Goal: Find contact information: Obtain details needed to contact an individual or organization

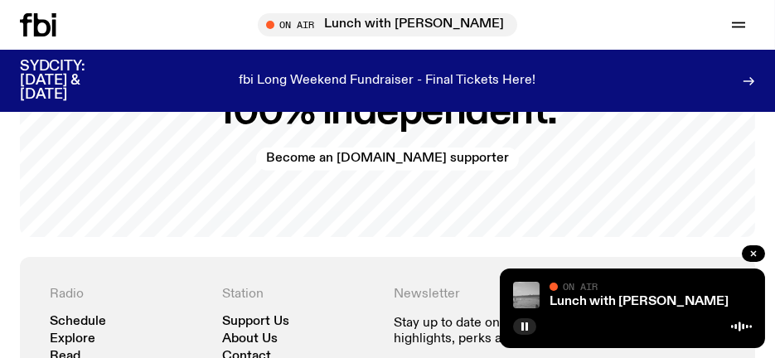
scroll to position [3729, 0]
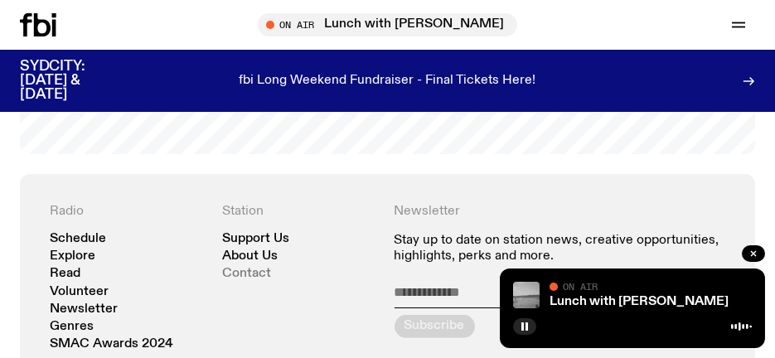
click at [236, 268] on link "Contact" at bounding box center [246, 274] width 49 height 12
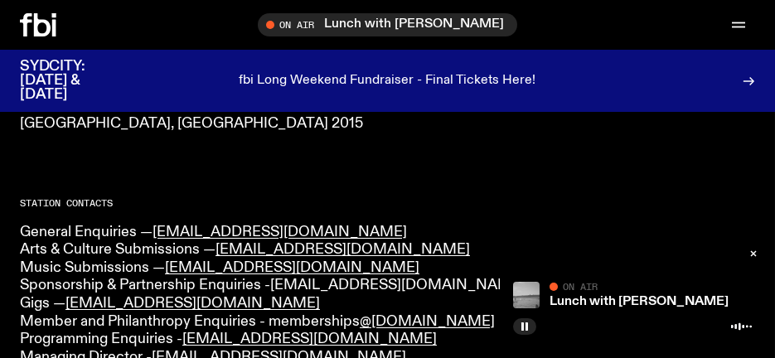
scroll to position [497, 0]
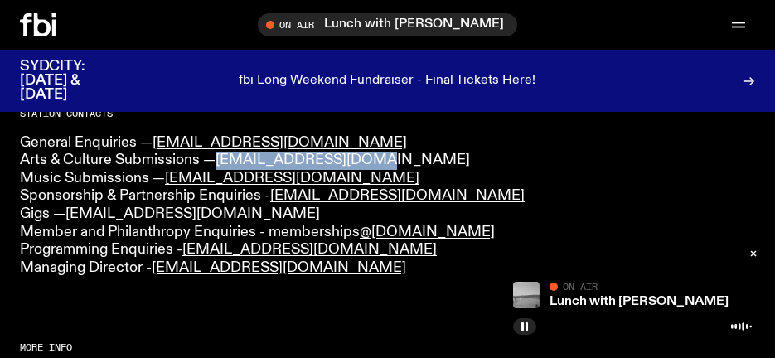
drag, startPoint x: 379, startPoint y: 162, endPoint x: 219, endPoint y: 160, distance: 159.9
click at [219, 160] on p "General Enquiries — [EMAIL_ADDRESS][DOMAIN_NAME] Arts & Culture Submissions — […" at bounding box center [387, 205] width 735 height 143
copy link "[EMAIL_ADDRESS][DOMAIN_NAME]"
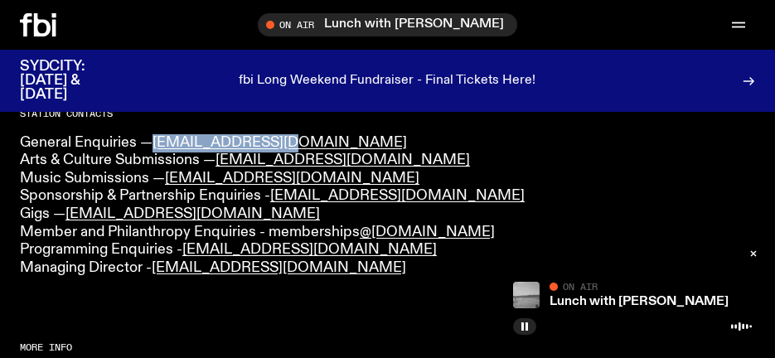
drag, startPoint x: 280, startPoint y: 142, endPoint x: 154, endPoint y: 138, distance: 126.0
click at [154, 138] on p "General Enquiries — [EMAIL_ADDRESS][DOMAIN_NAME] Arts & Culture Submissions — […" at bounding box center [387, 205] width 735 height 143
copy link "[EMAIL_ADDRESS][DOMAIN_NAME]"
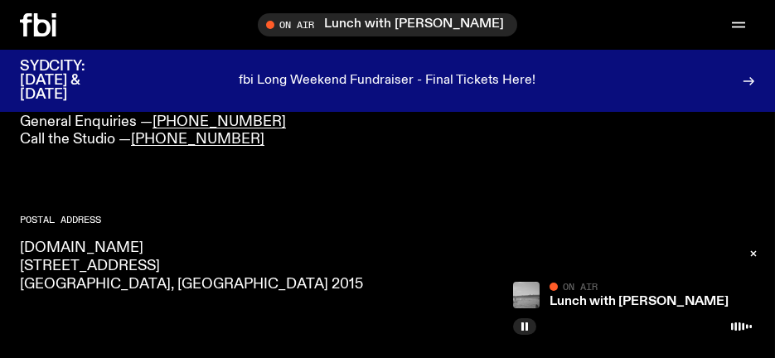
scroll to position [0, 0]
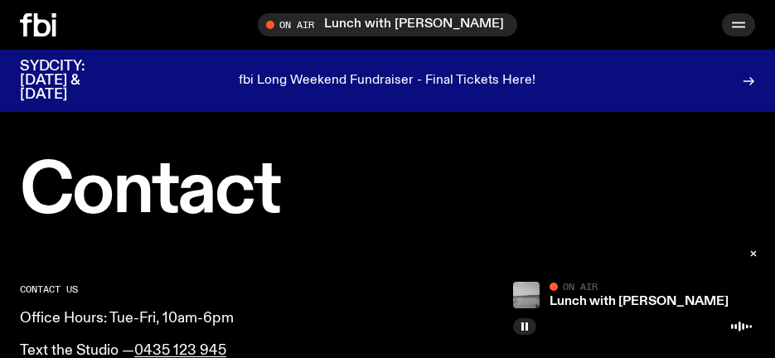
click at [745, 19] on icon "button" at bounding box center [738, 25] width 20 height 20
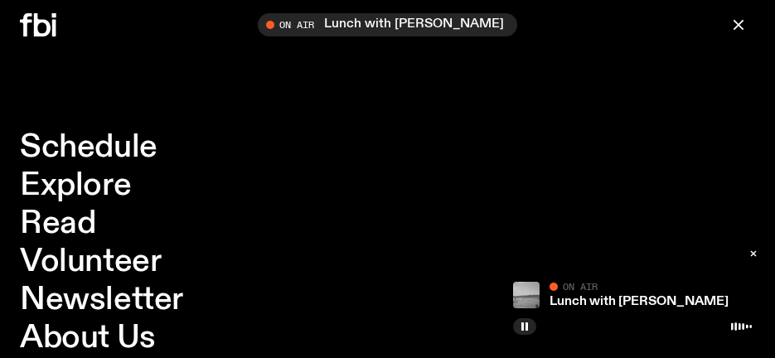
scroll to position [497, 0]
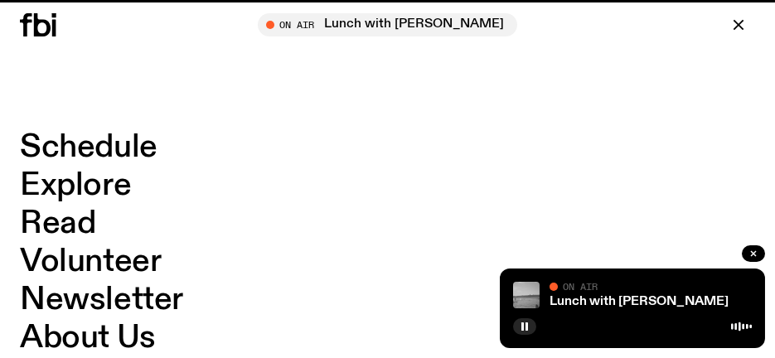
scroll to position [3729, 0]
